Goal: Information Seeking & Learning: Check status

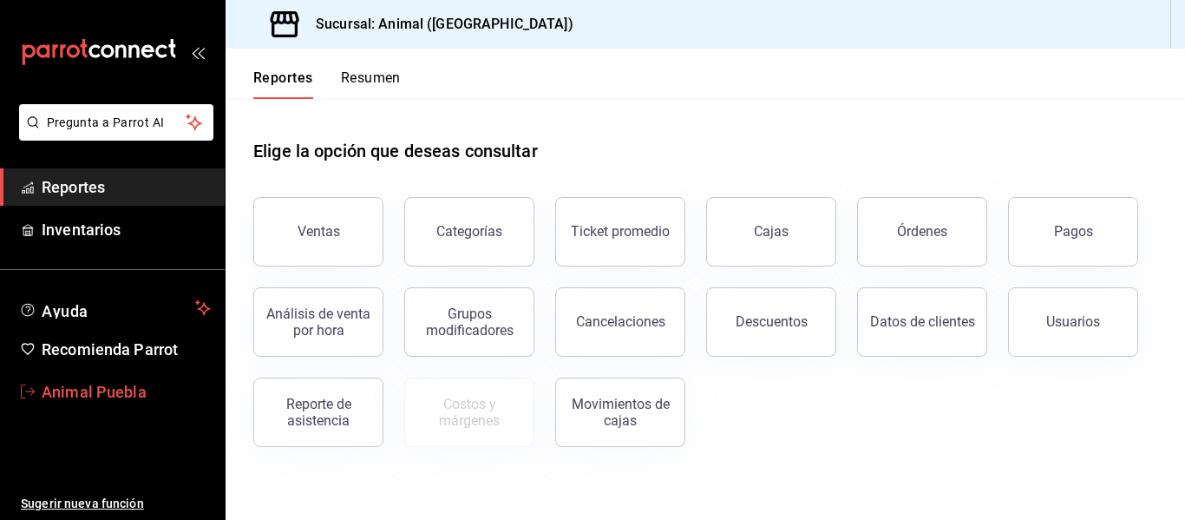
click at [128, 389] on span "Animal Puebla" at bounding box center [126, 391] width 169 height 23
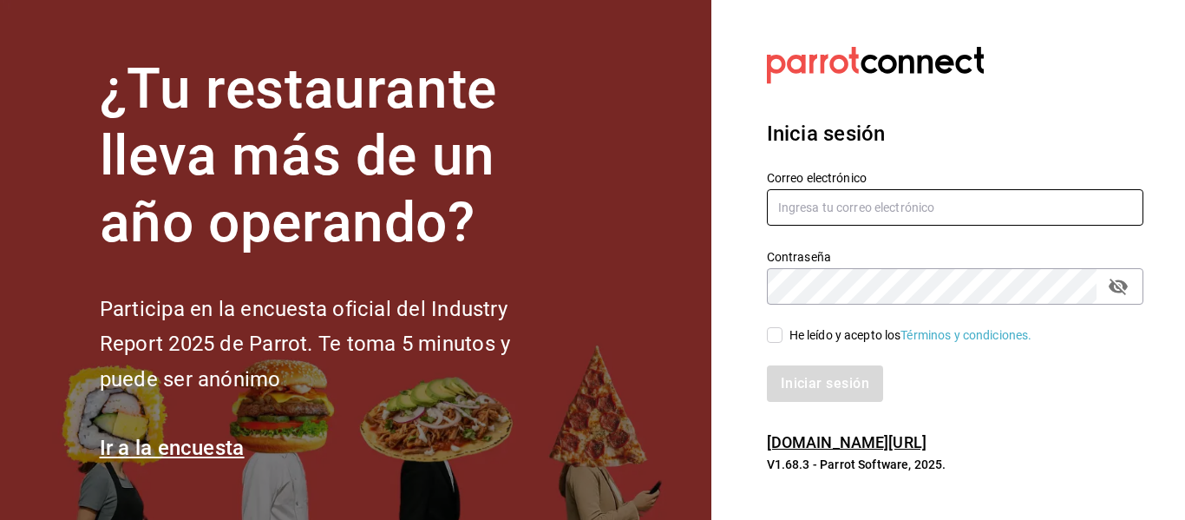
type input "[EMAIL_ADDRESS][DOMAIN_NAME]"
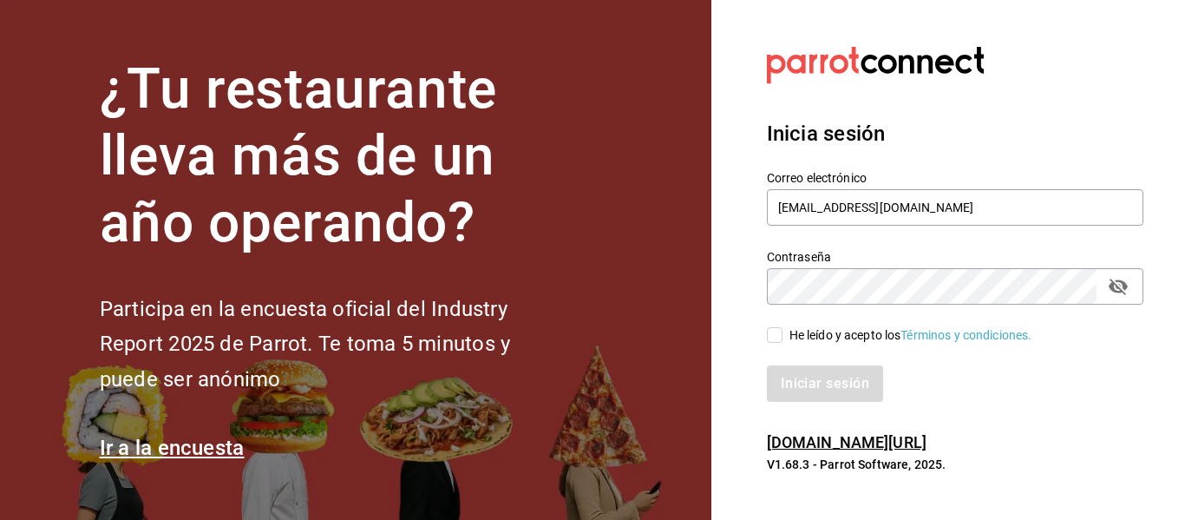
click at [806, 344] on div "Iniciar sesión" at bounding box center [944, 372] width 397 height 57
click at [781, 337] on input "He leído y acepto los Términos y condiciones." at bounding box center [775, 335] width 16 height 16
checkbox input "true"
click at [809, 382] on button "Iniciar sesión" at bounding box center [826, 383] width 118 height 36
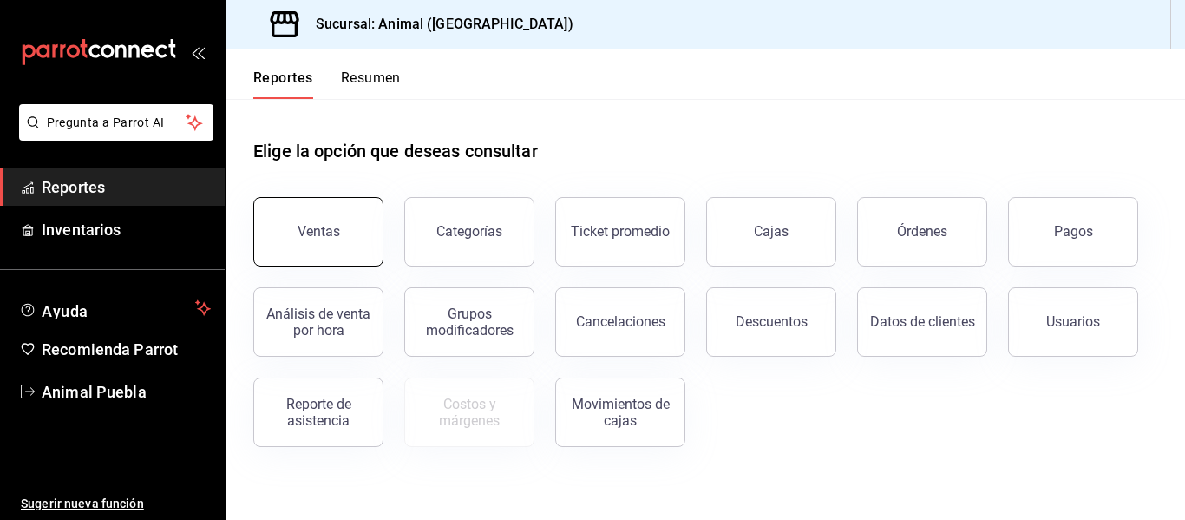
click at [341, 233] on button "Ventas" at bounding box center [318, 231] width 130 height 69
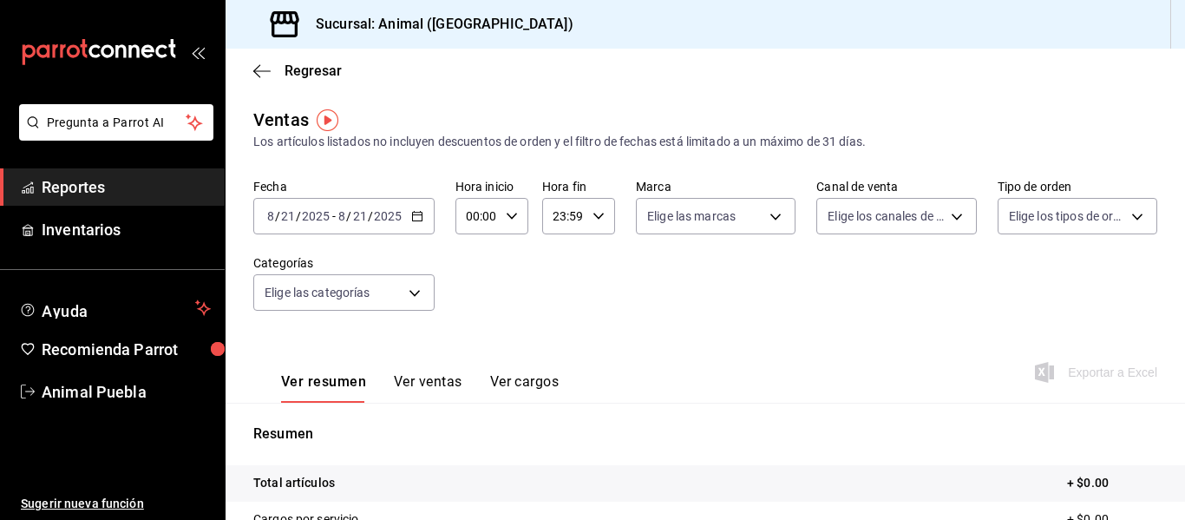
click at [420, 222] on div "[DATE] [DATE] - [DATE] [DATE]" at bounding box center [343, 216] width 181 height 36
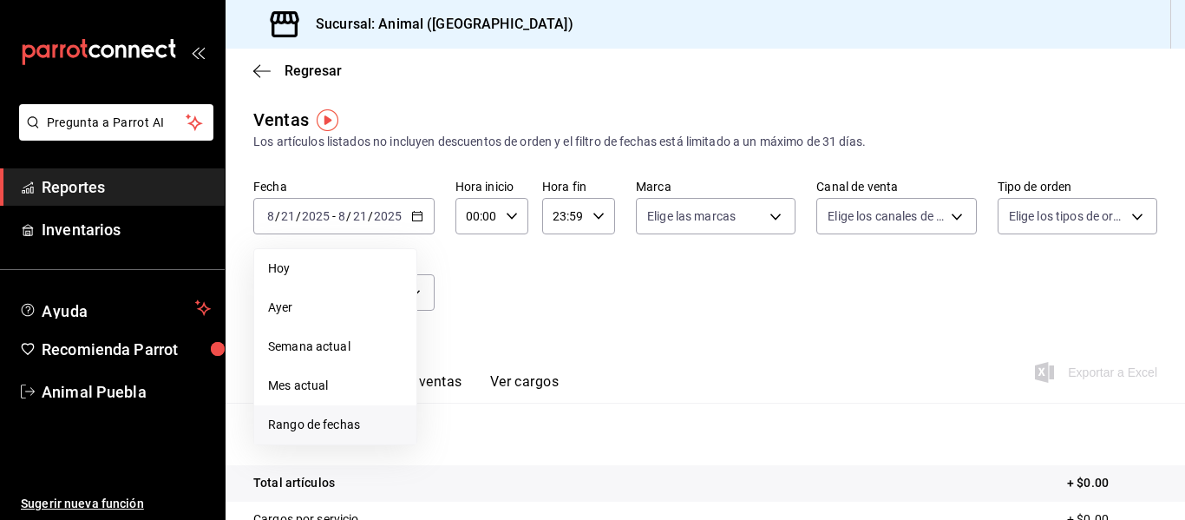
click at [318, 423] on span "Rango de fechas" at bounding box center [335, 425] width 134 height 18
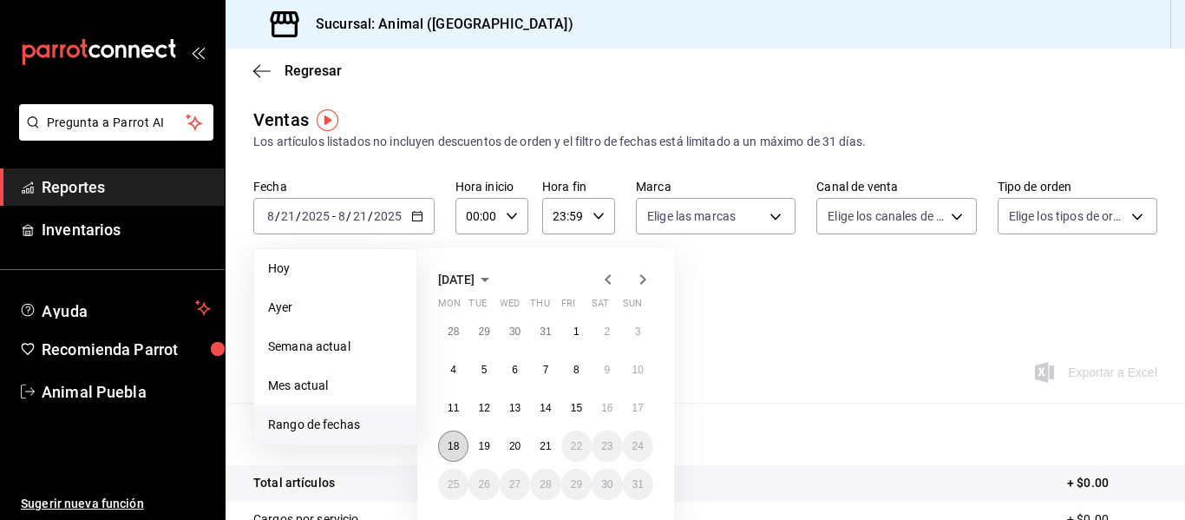
click at [464, 449] on button "18" at bounding box center [453, 445] width 30 height 31
click at [554, 444] on button "21" at bounding box center [545, 445] width 30 height 31
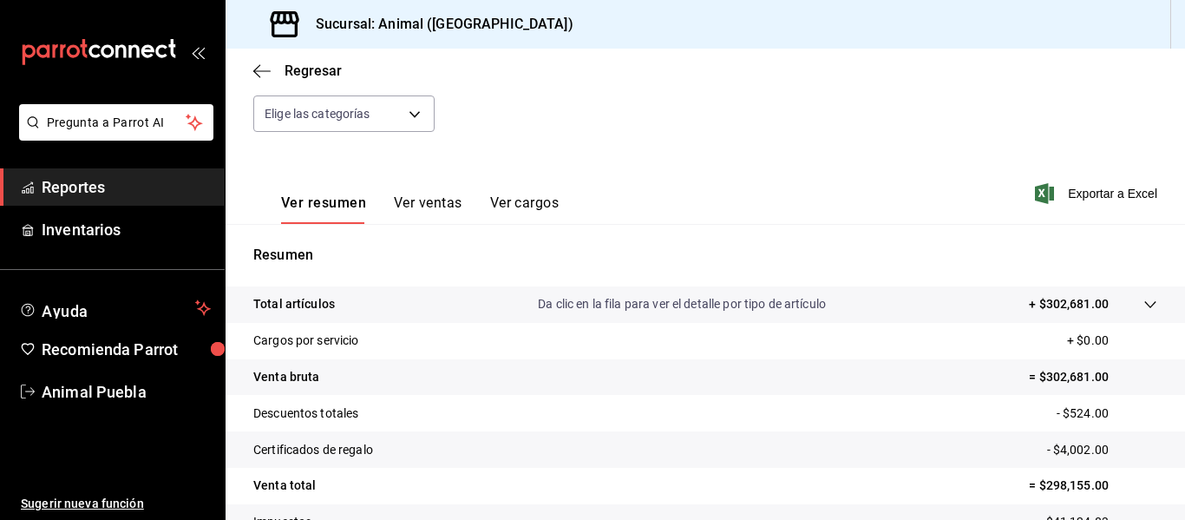
scroll to position [311, 0]
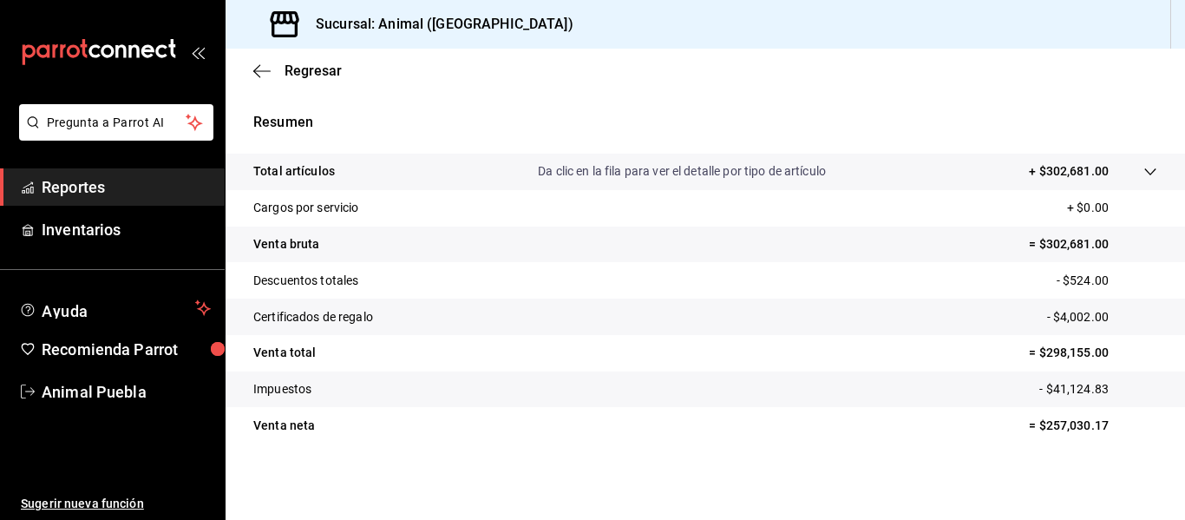
click at [1058, 178] on p "+ $302,681.00" at bounding box center [1069, 171] width 80 height 18
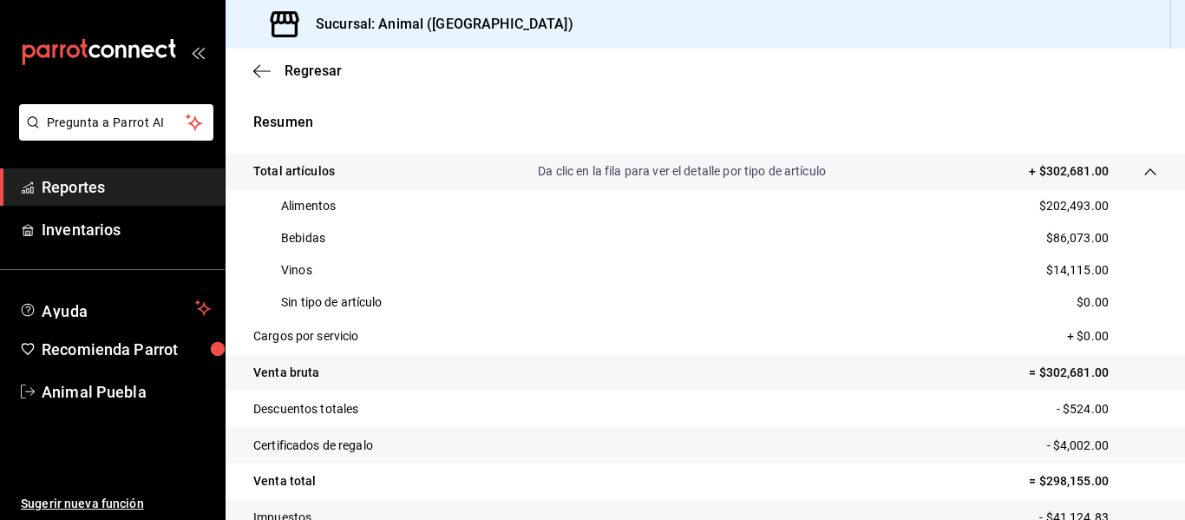
click at [870, 94] on div "Resumen Total artículos Da clic en la fila para ver el detalle por tipo de artí…" at bounding box center [706, 341] width 960 height 501
click at [894, 78] on div "Regresar" at bounding box center [706, 71] width 960 height 44
drag, startPoint x: 919, startPoint y: 107, endPoint x: 868, endPoint y: 150, distance: 67.1
click at [919, 107] on div "Resumen Total artículos Da clic en la fila para ver el detalle por tipo de artí…" at bounding box center [706, 341] width 960 height 501
